Goal: Task Accomplishment & Management: Use online tool/utility

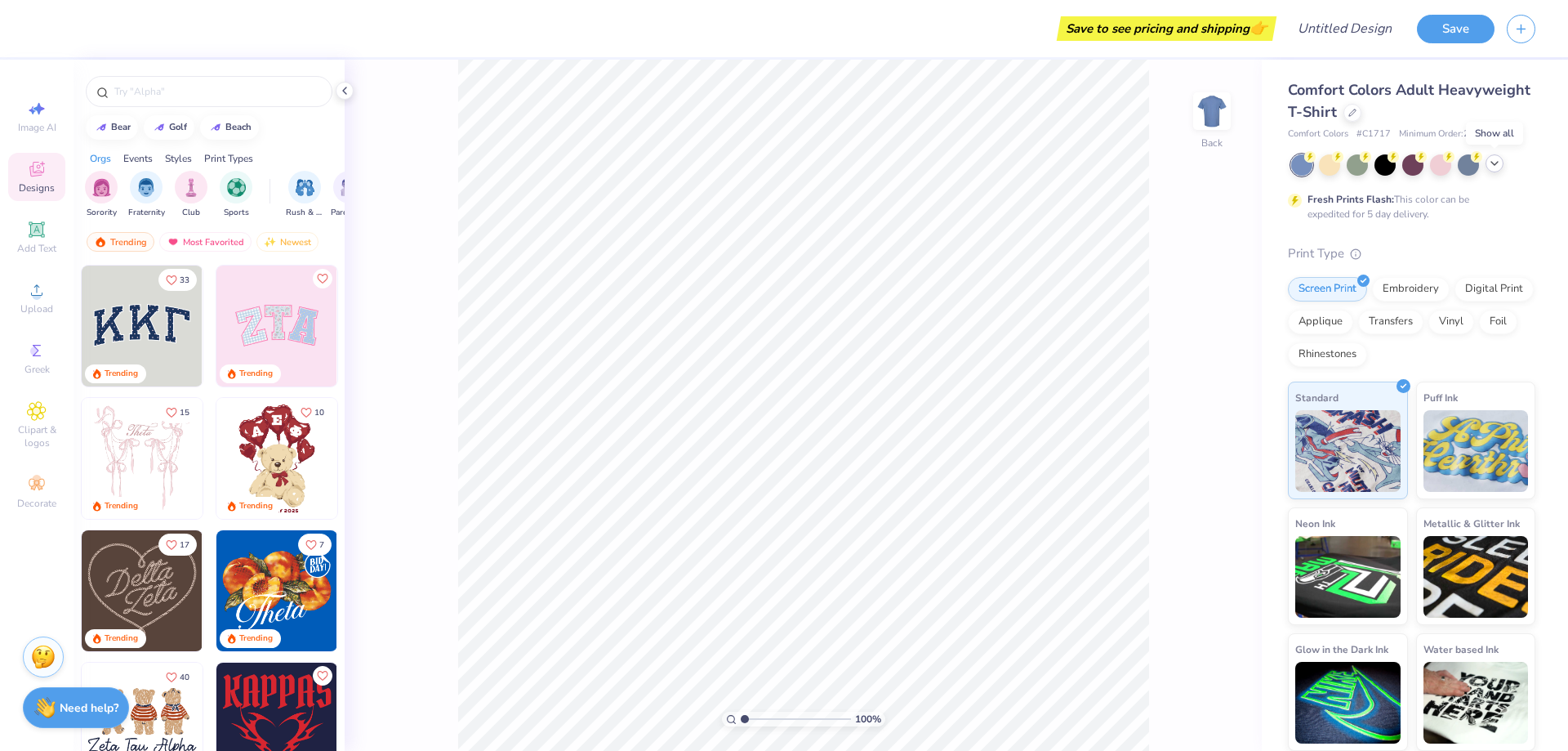
click at [1493, 168] on icon at bounding box center [1495, 163] width 13 height 13
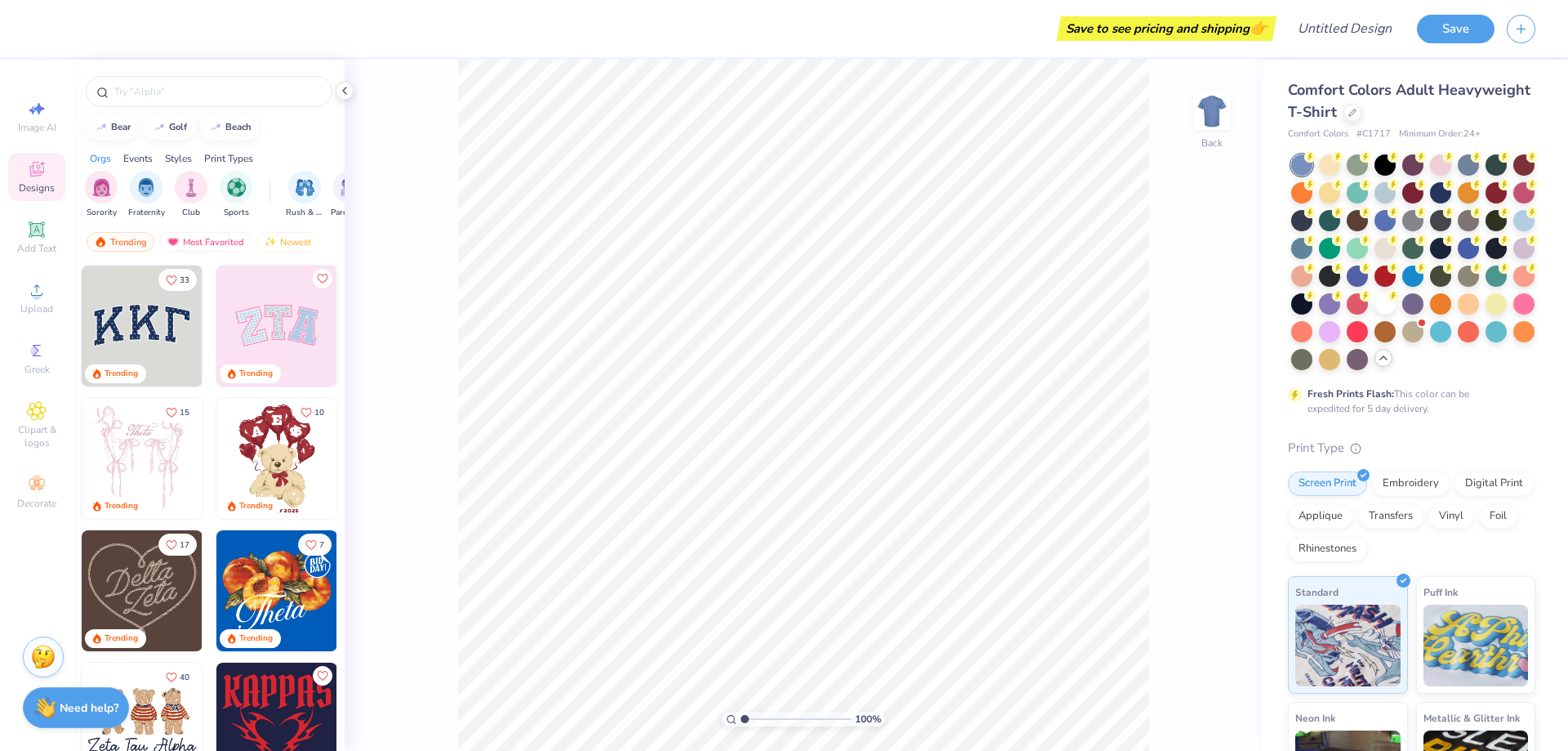
click at [1352, 101] on div "Comfort Colors Adult Heavyweight T-Shirt" at bounding box center [1411, 101] width 247 height 44
click at [1352, 112] on icon at bounding box center [1352, 111] width 8 height 8
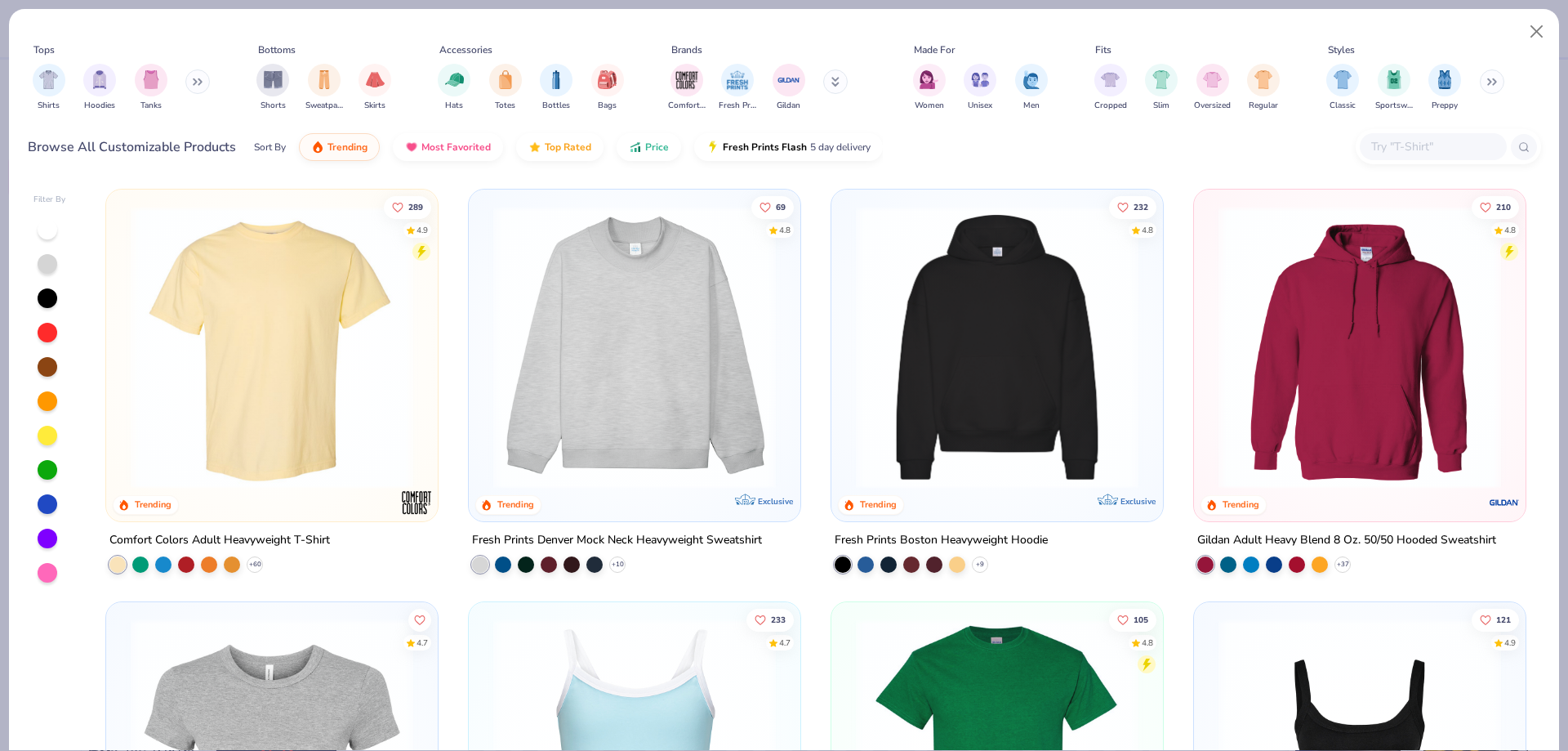
click at [1394, 149] on input "text" at bounding box center [1432, 146] width 126 height 19
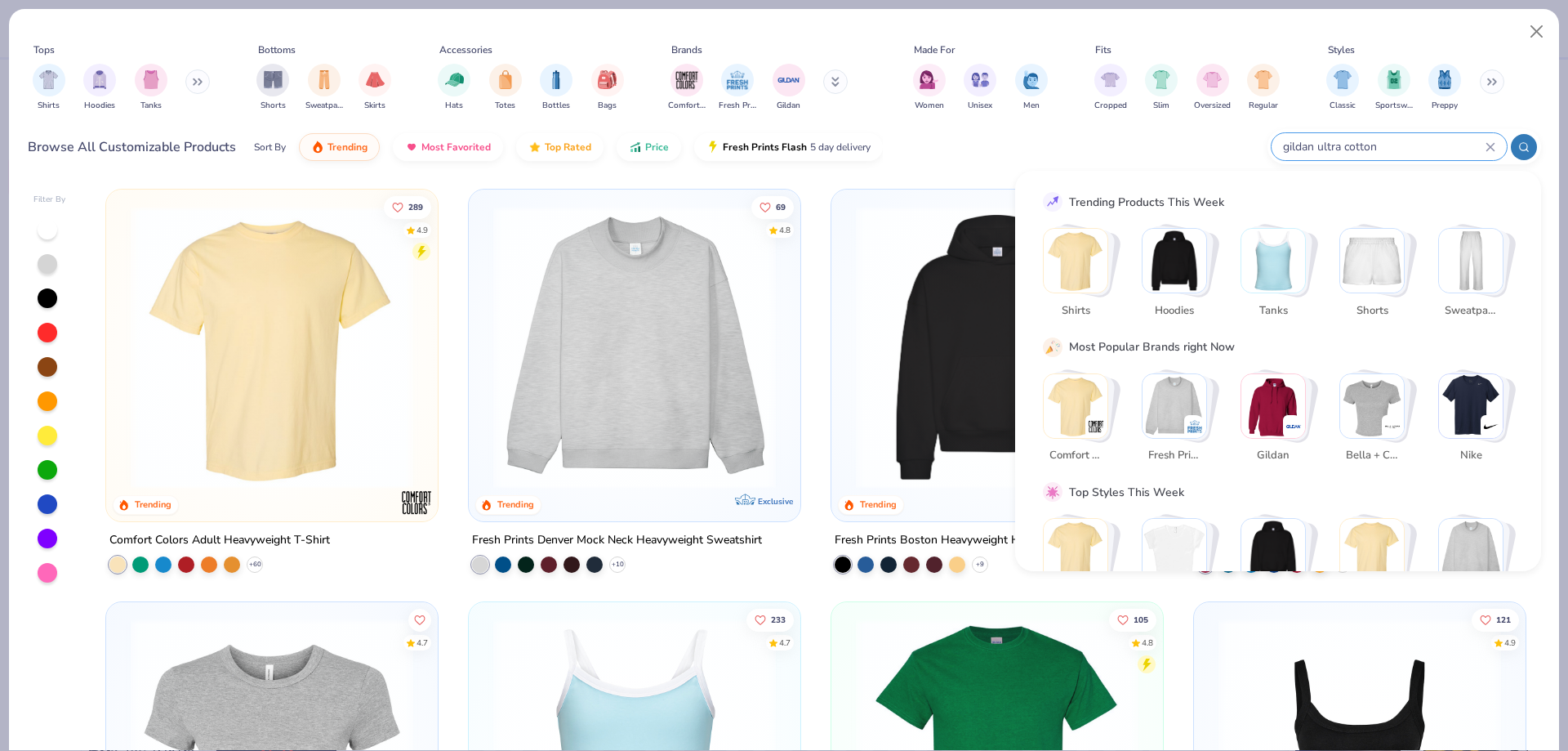
type input "gildan ultra cotton"
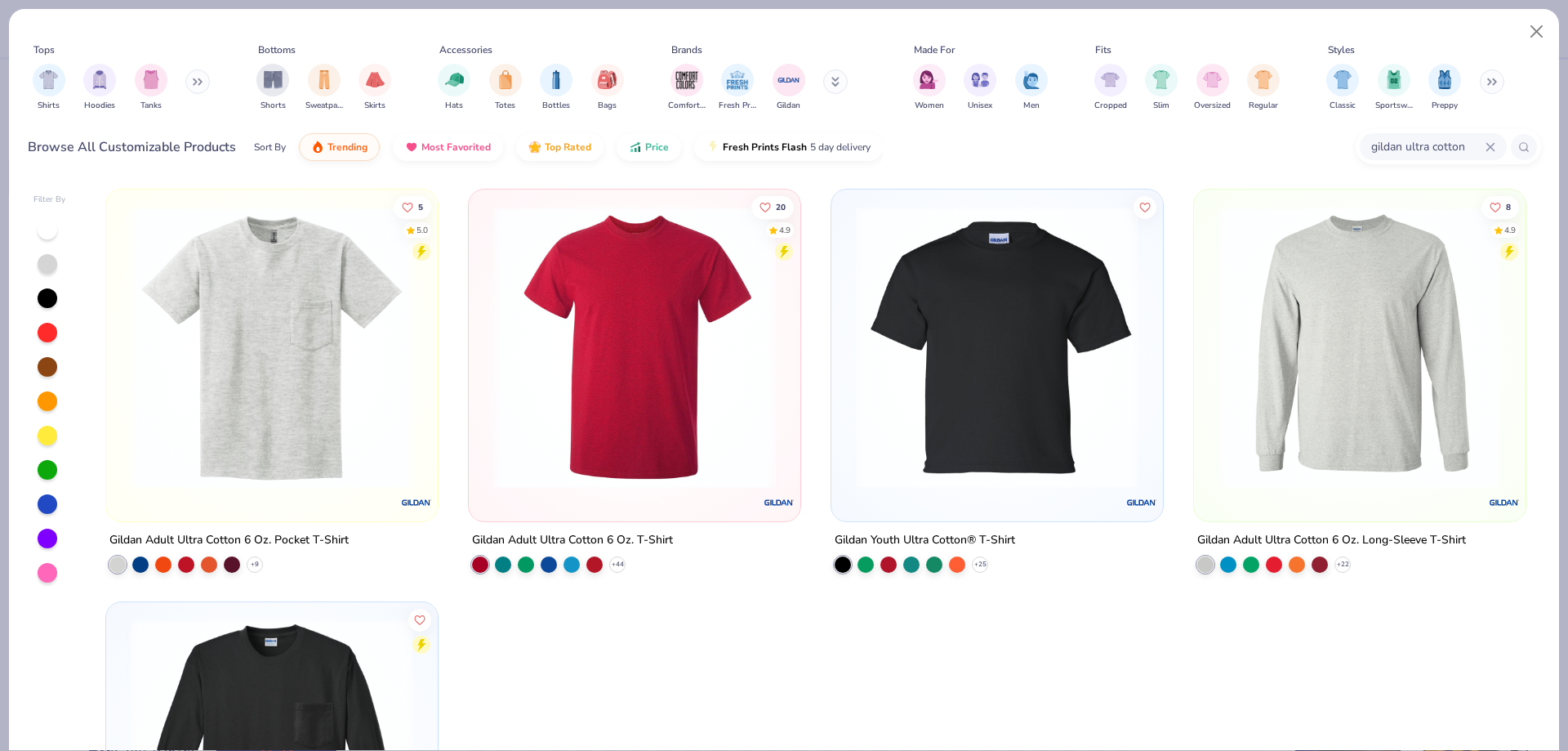
click at [665, 336] on img at bounding box center [635, 347] width 299 height 283
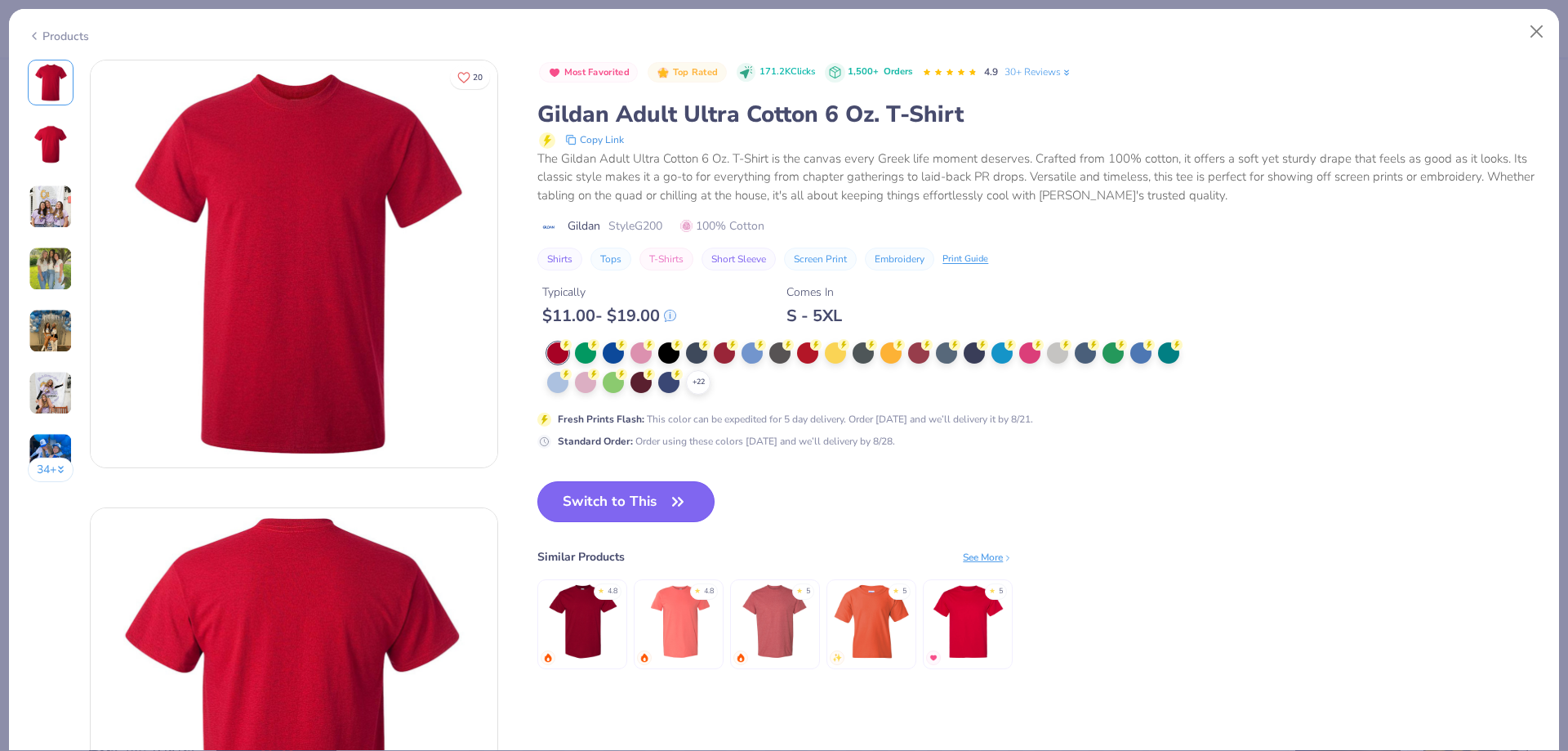
click at [642, 493] on button "Switch to This" at bounding box center [626, 501] width 178 height 41
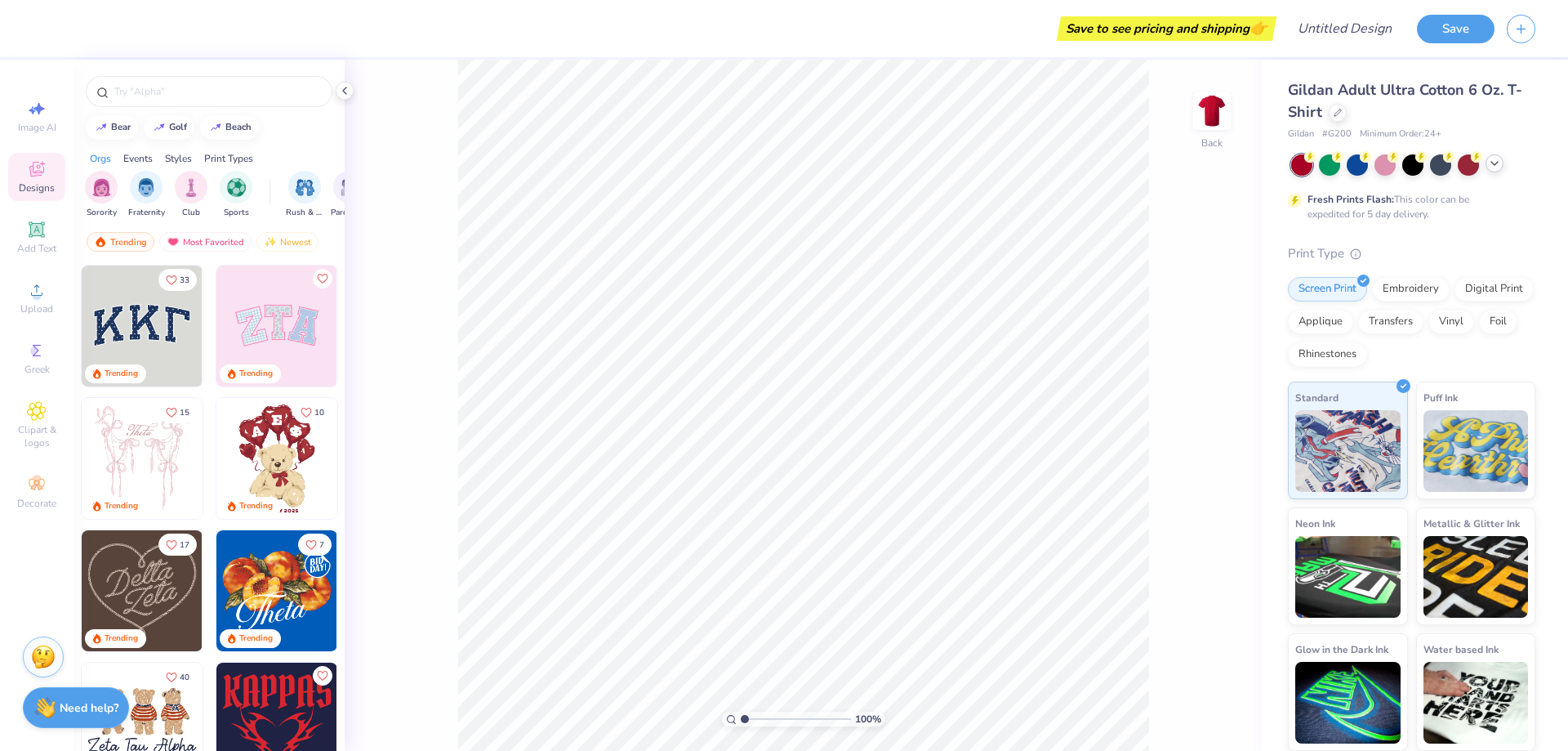
click at [1489, 166] on icon at bounding box center [1495, 163] width 13 height 13
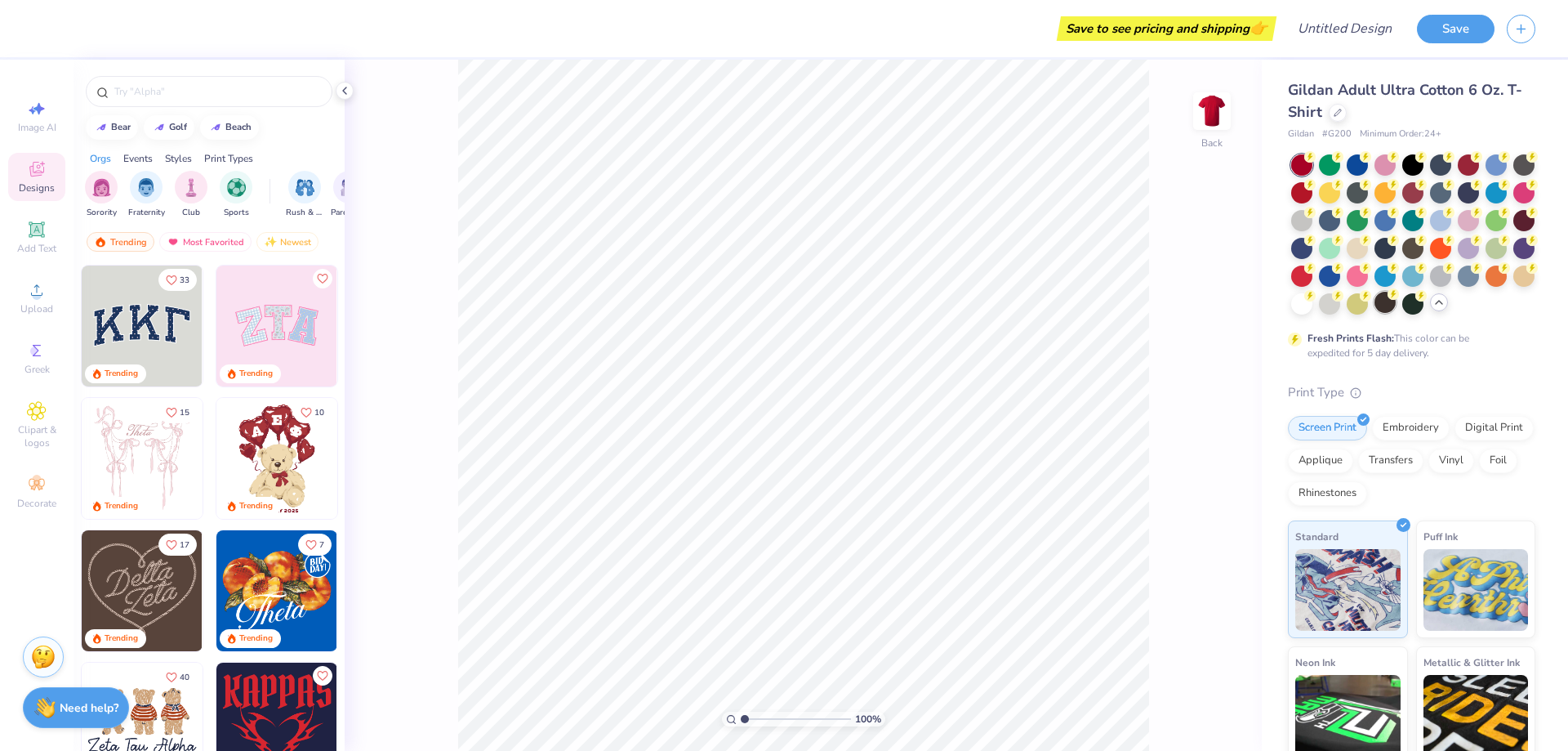
click at [1390, 308] on div at bounding box center [1384, 302] width 21 height 21
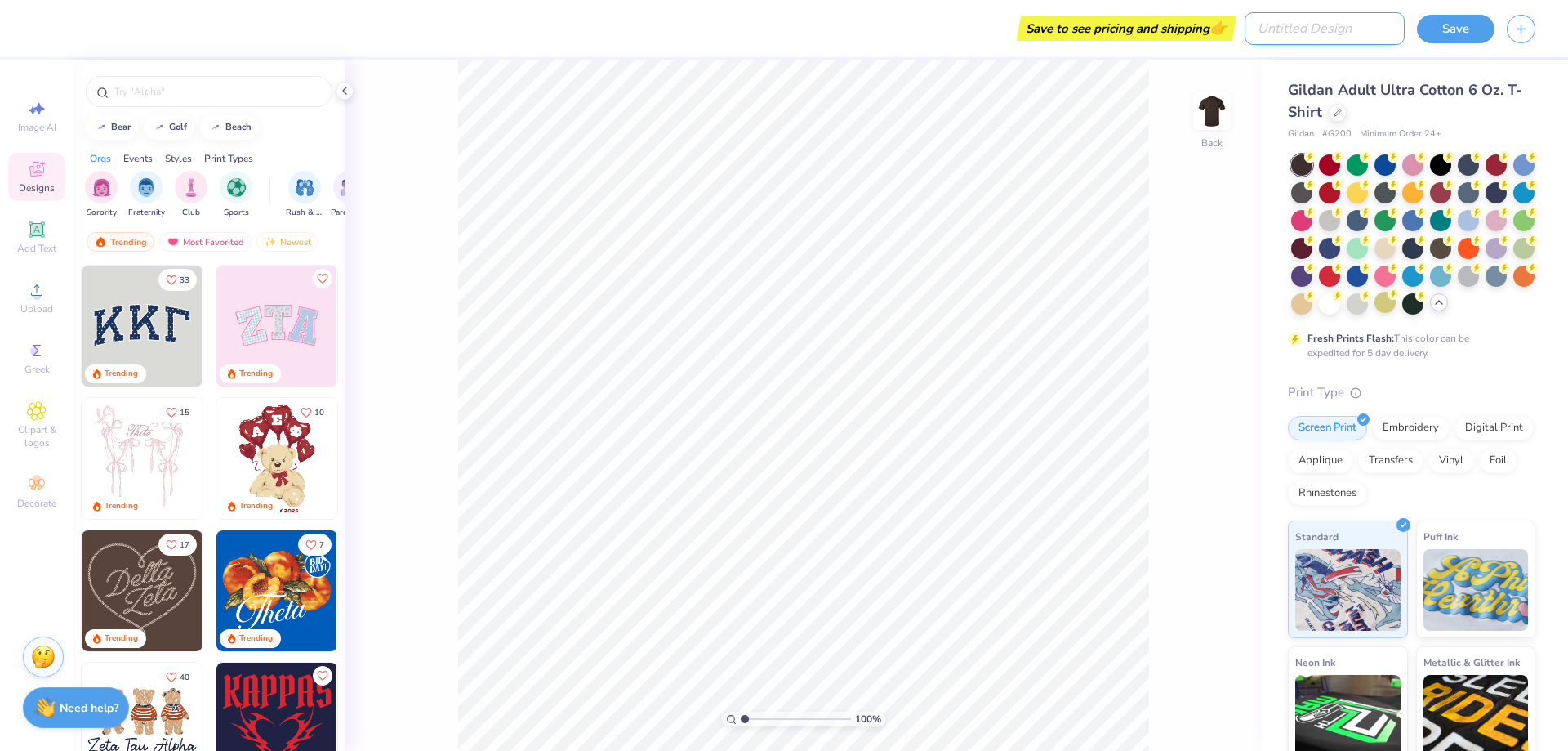
click at [1376, 21] on input "Design Title" at bounding box center [1324, 29] width 160 height 33
type input "apo rush"
click at [1475, 28] on button "Save" at bounding box center [1456, 27] width 78 height 29
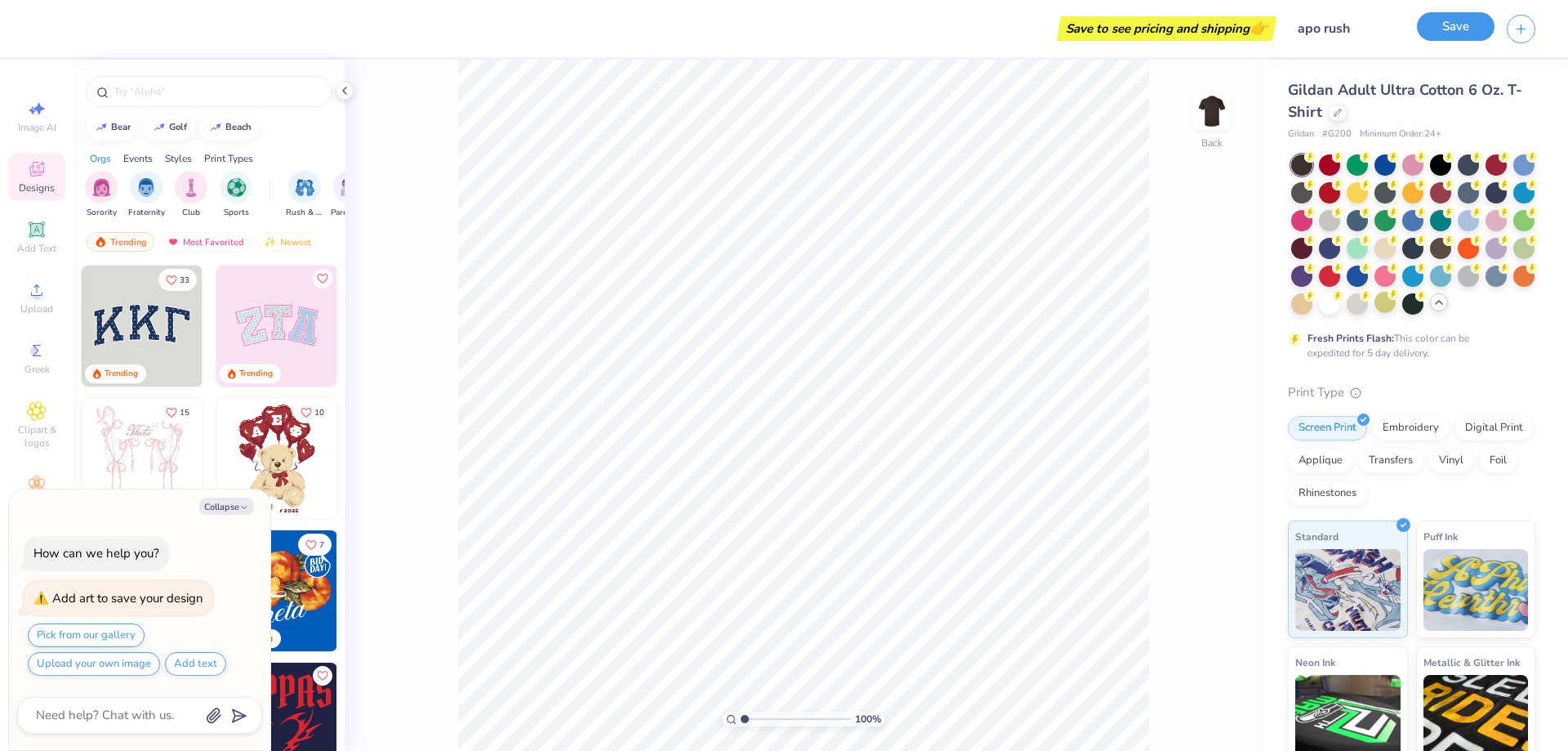
click at [1448, 35] on button "Save" at bounding box center [1456, 27] width 78 height 29
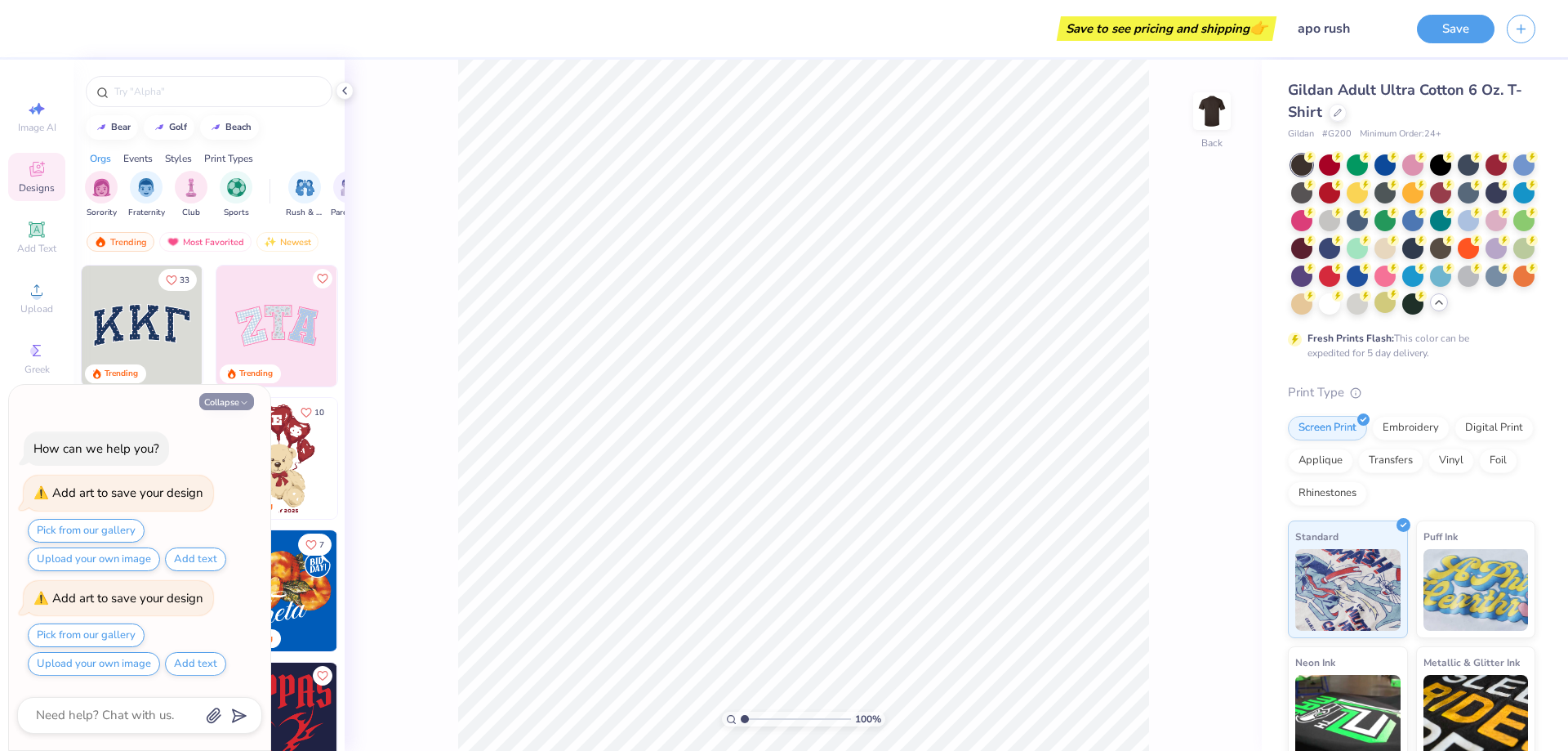
click at [222, 399] on button "Collapse" at bounding box center [226, 401] width 54 height 17
type textarea "x"
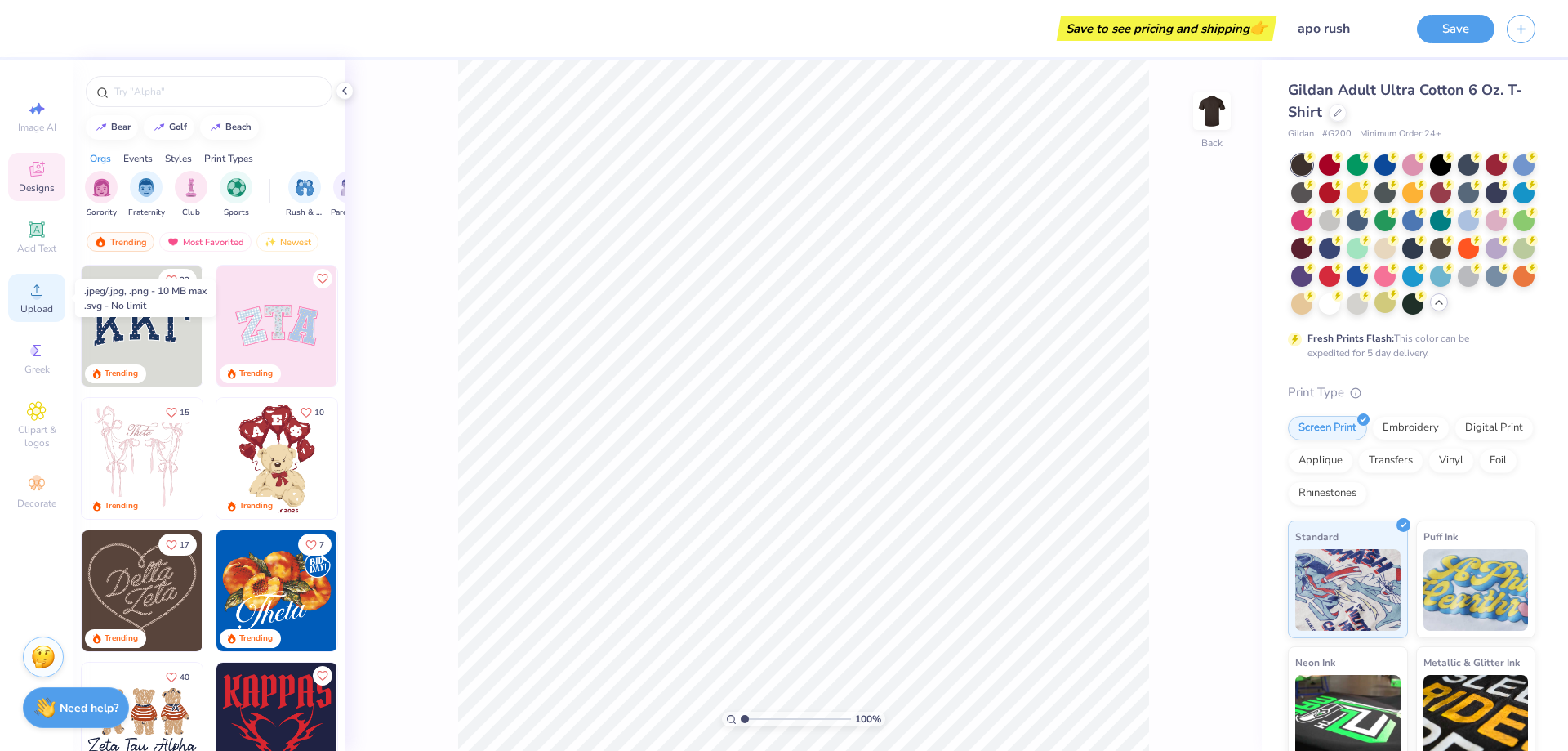
click at [43, 306] on span "Upload" at bounding box center [37, 309] width 33 height 13
